Goal: Task Accomplishment & Management: Manage account settings

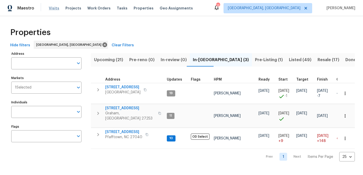
click at [55, 7] on span "Visits" at bounding box center [54, 8] width 10 height 5
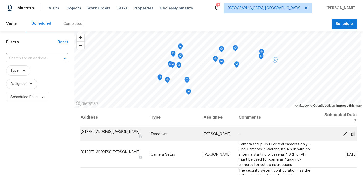
click at [345, 133] on icon at bounding box center [346, 133] width 4 height 4
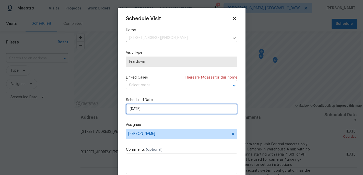
click at [139, 109] on input "8/17/2025" at bounding box center [182, 109] width 112 height 10
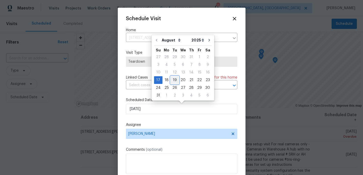
click at [174, 80] on div "19" at bounding box center [175, 79] width 8 height 7
type input "8/19/2025"
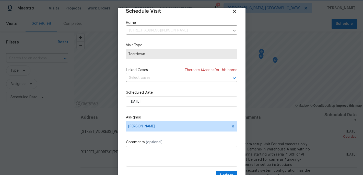
scroll to position [9, 0]
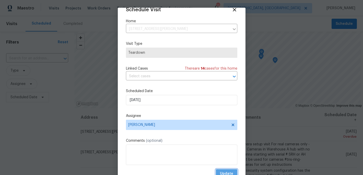
click at [225, 172] on span "Update" at bounding box center [226, 174] width 13 height 6
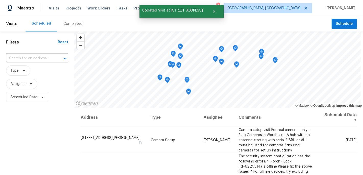
click at [120, 26] on div "Scheduled Completed" at bounding box center [179, 23] width 306 height 15
click at [214, 8] on button "Close" at bounding box center [214, 11] width 17 height 10
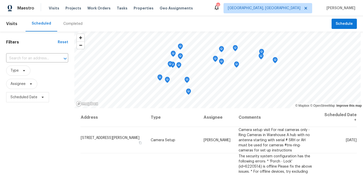
click at [133, 12] on div "Visits Projects Work Orders Tasks Properties Geo Assignments" at bounding box center [124, 8] width 150 height 10
click at [134, 9] on span "Properties" at bounding box center [144, 8] width 20 height 5
